Goal: Navigation & Orientation: Find specific page/section

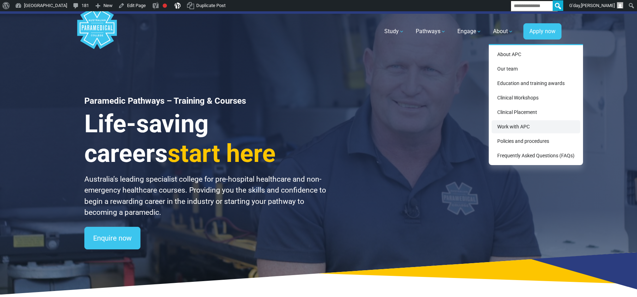
click at [517, 128] on link "Work with APC" at bounding box center [536, 126] width 89 height 13
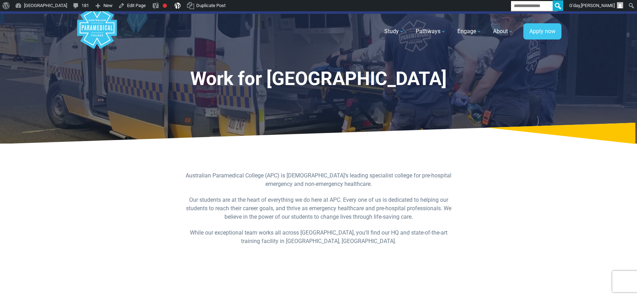
click at [377, 219] on p "Our students are at the heart of everything we do here at APC. Every one of us …" at bounding box center [318, 208] width 272 height 25
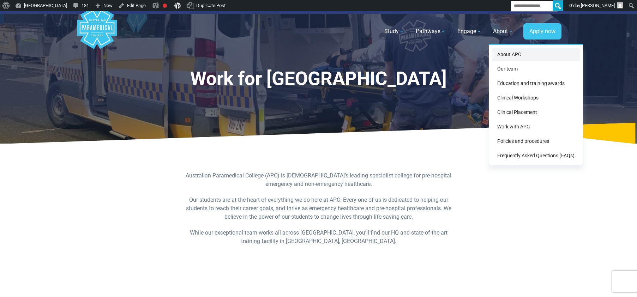
click at [511, 58] on link "About APC" at bounding box center [536, 54] width 89 height 13
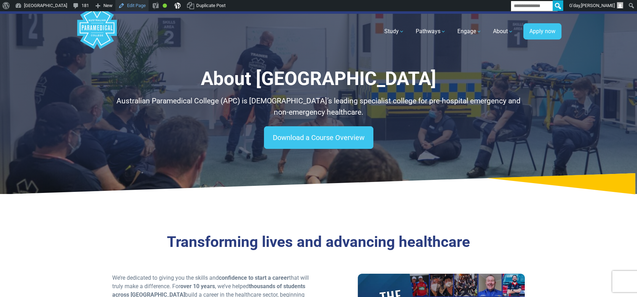
click at [149, 9] on link "Edit Page" at bounding box center [131, 5] width 33 height 11
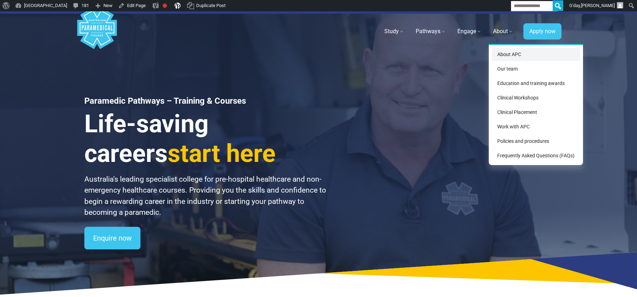
click at [508, 53] on link "About APC" at bounding box center [536, 54] width 89 height 13
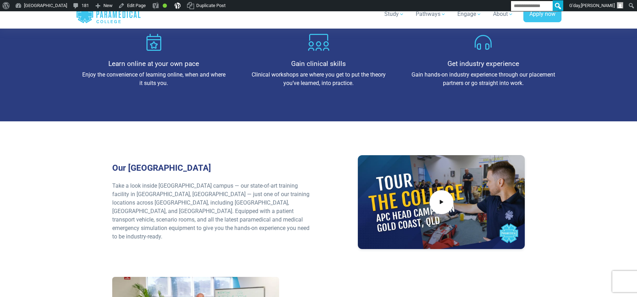
scroll to position [886, 0]
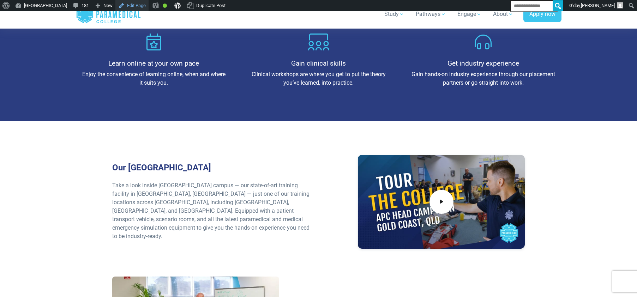
click at [149, 2] on link "Edit Page" at bounding box center [131, 5] width 33 height 11
